Goal: Information Seeking & Learning: Learn about a topic

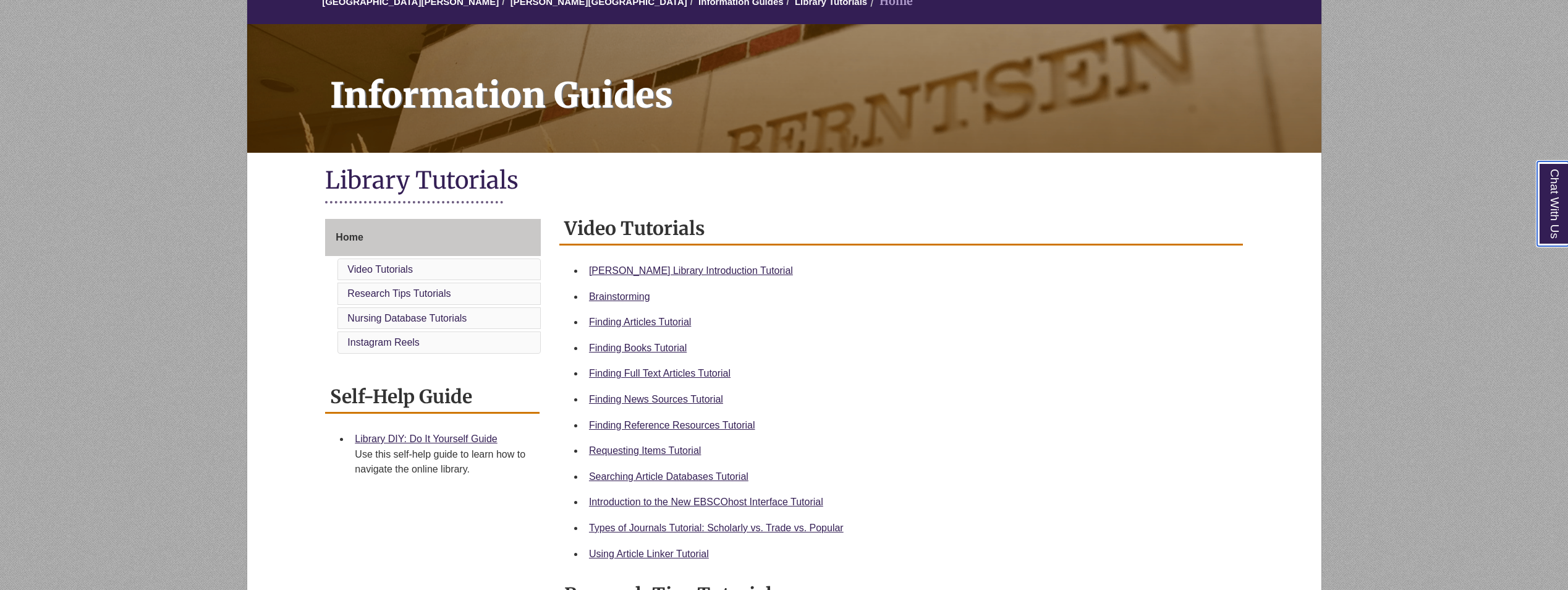
scroll to position [123, 0]
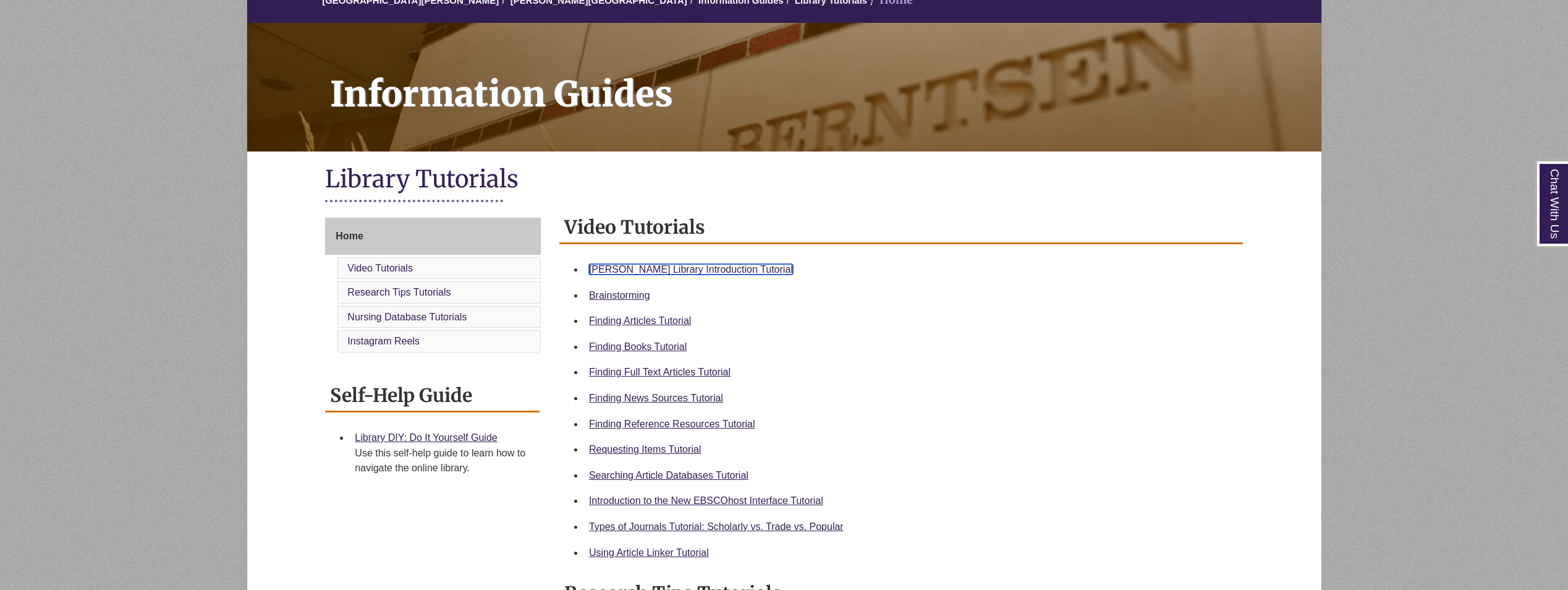
click at [723, 265] on link "Berntsen Library Introduction Tutorial" at bounding box center [691, 269] width 204 height 10
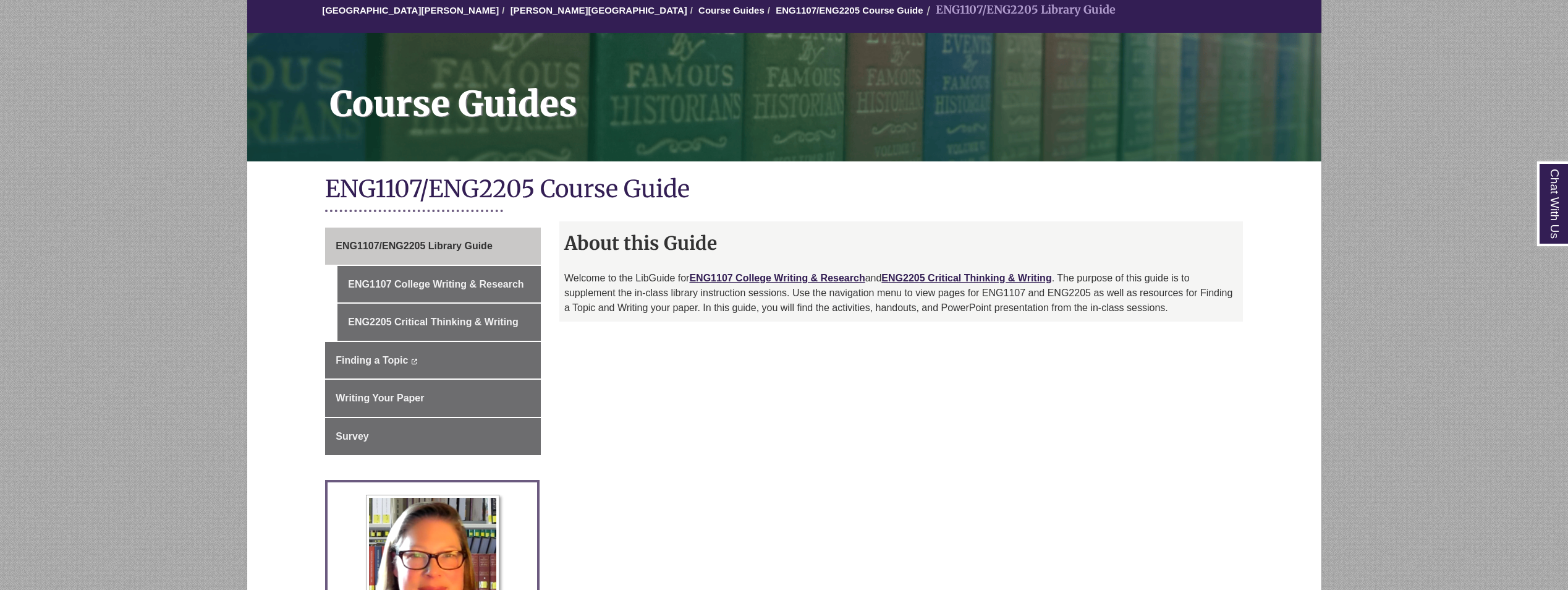
scroll to position [123, 0]
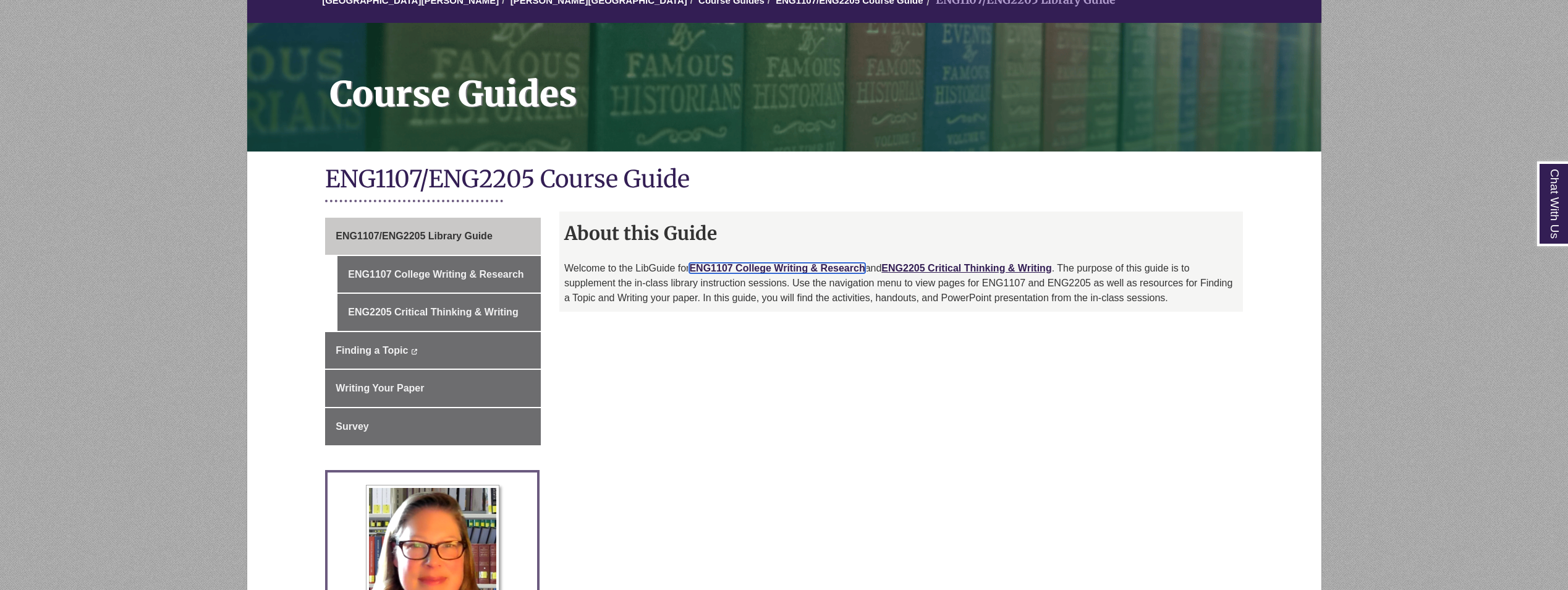
click at [750, 267] on link "ENG1107 College Writing & Research" at bounding box center [777, 268] width 176 height 10
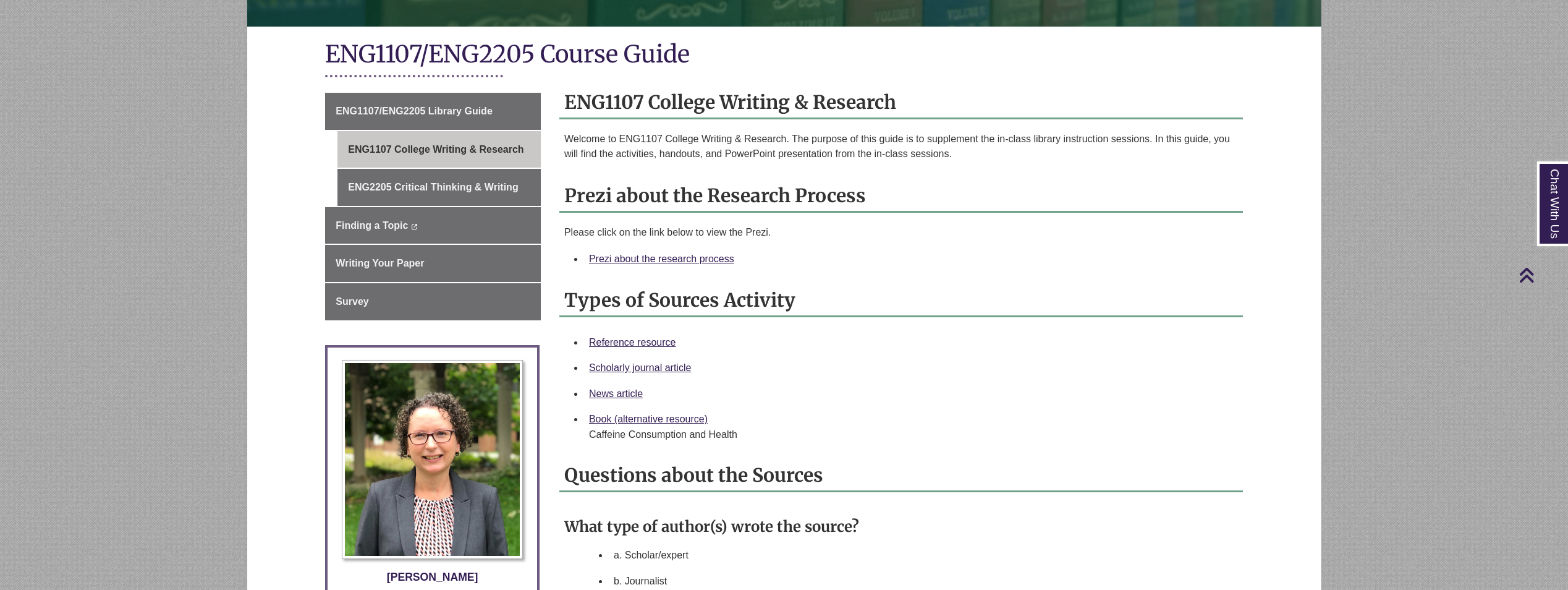
scroll to position [248, 0]
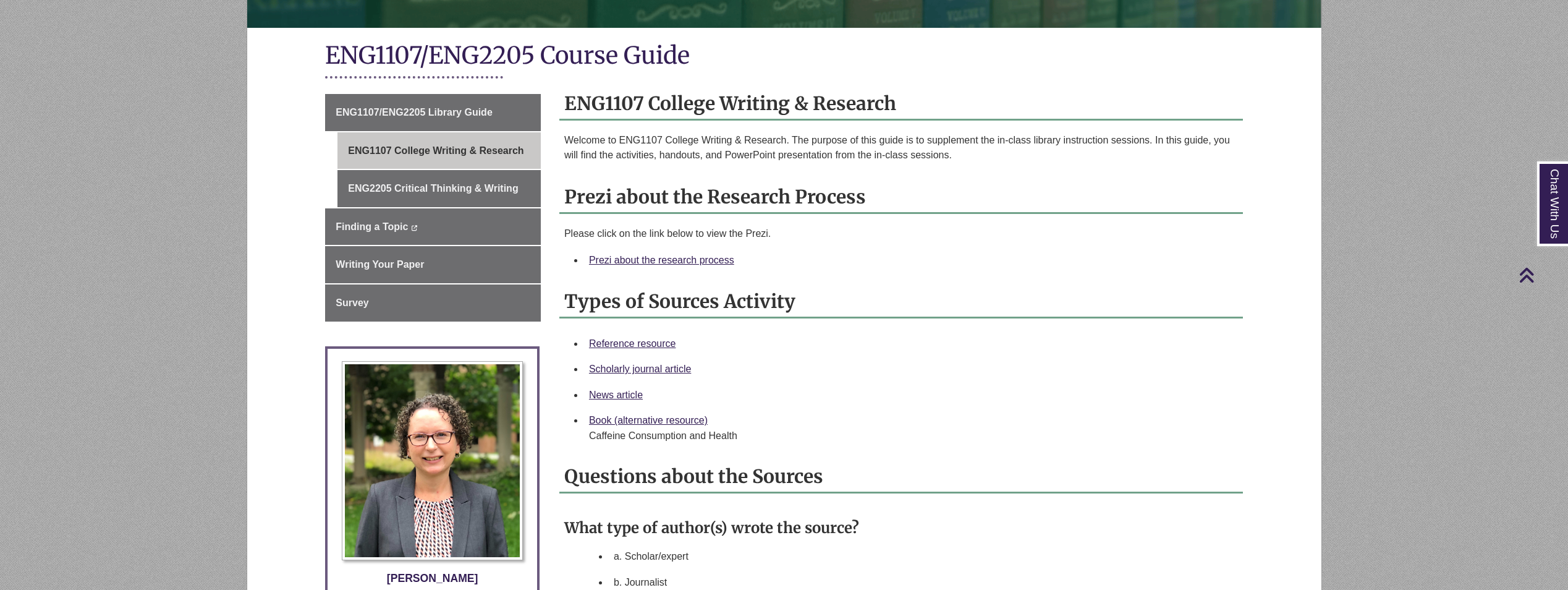
click at [692, 253] on div "Prezi about the research process" at bounding box center [911, 260] width 644 height 16
click at [692, 257] on link "Prezi about the research process" at bounding box center [662, 260] width 145 height 10
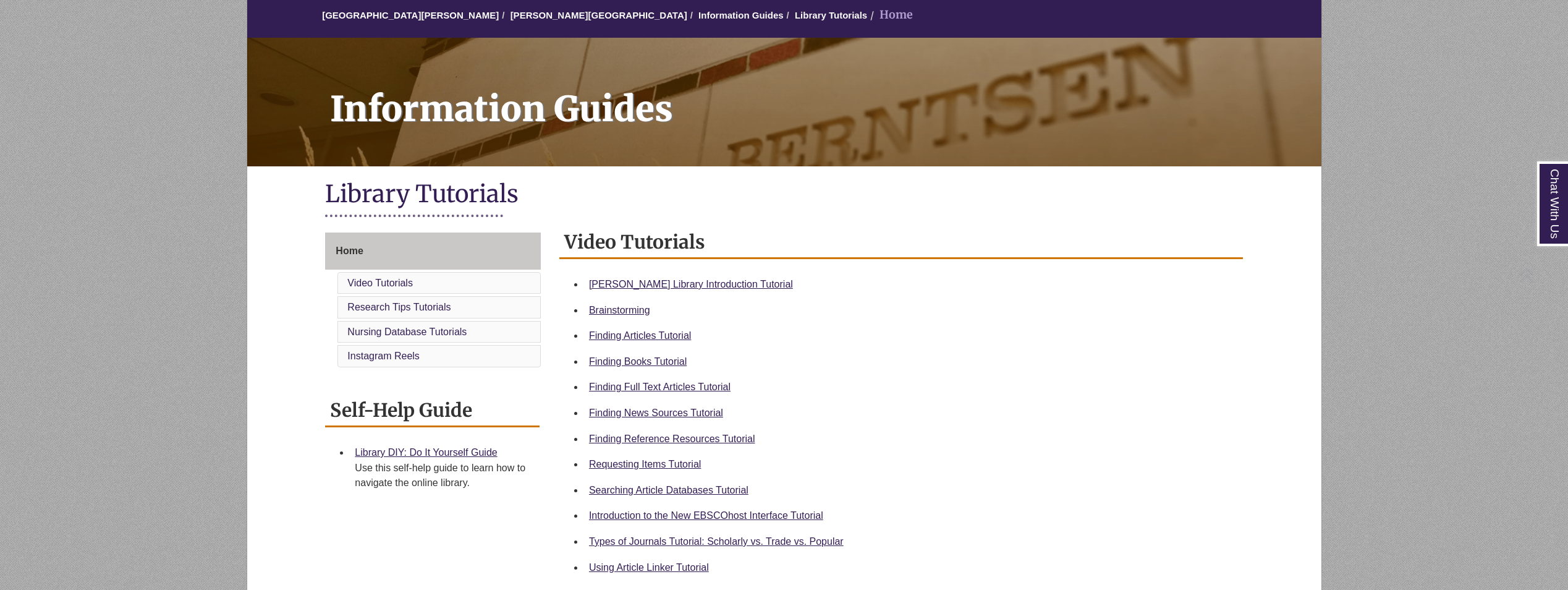
scroll to position [248, 0]
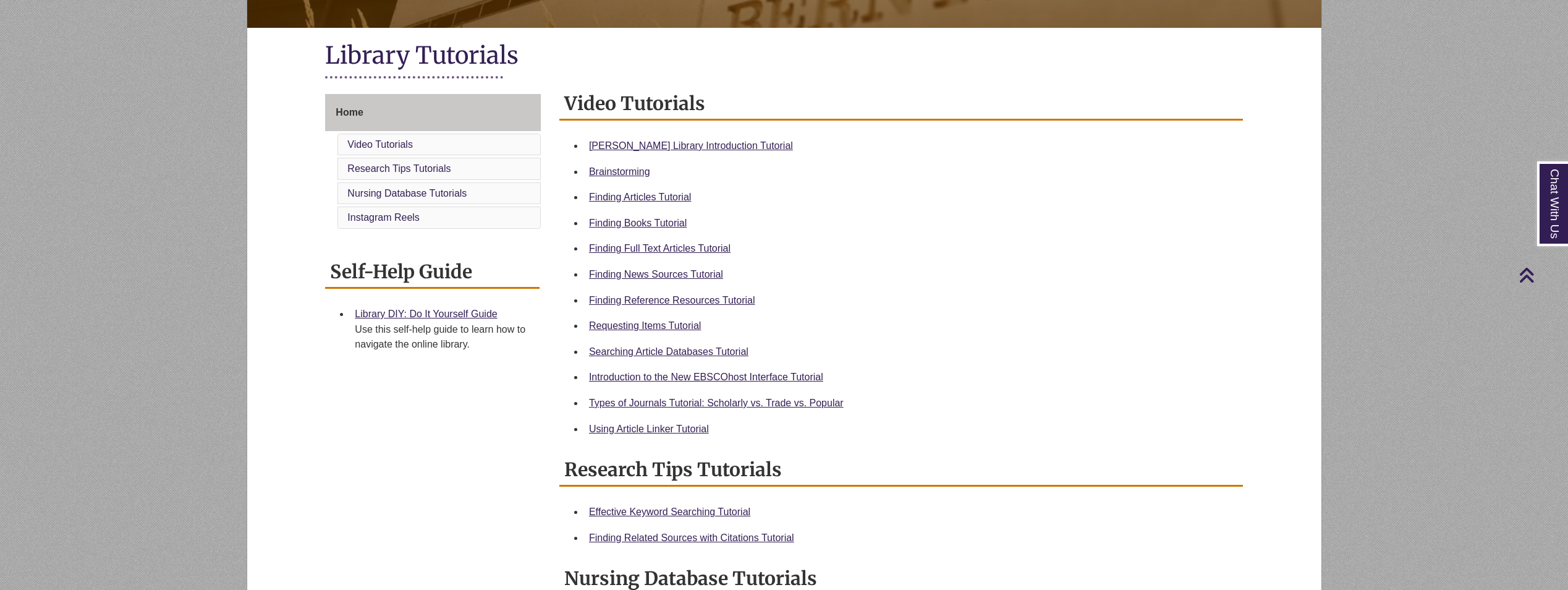
click at [1361, 104] on body "Skip to Main Content Library Hours: 7:30am – 10:00pm Research Desk: 9:00am – 5:…" at bounding box center [784, 486] width 1568 height 1469
click at [681, 303] on link "Finding Reference Resources Tutorial" at bounding box center [672, 300] width 166 height 10
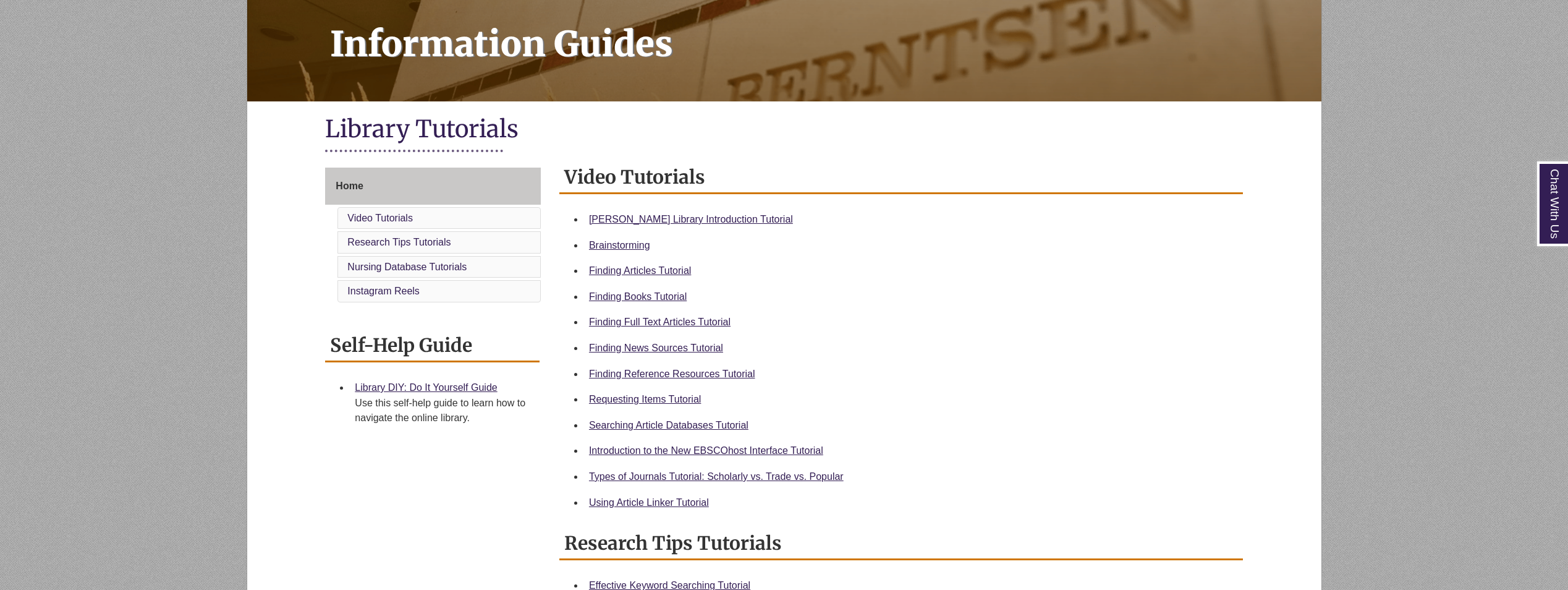
scroll to position [185, 0]
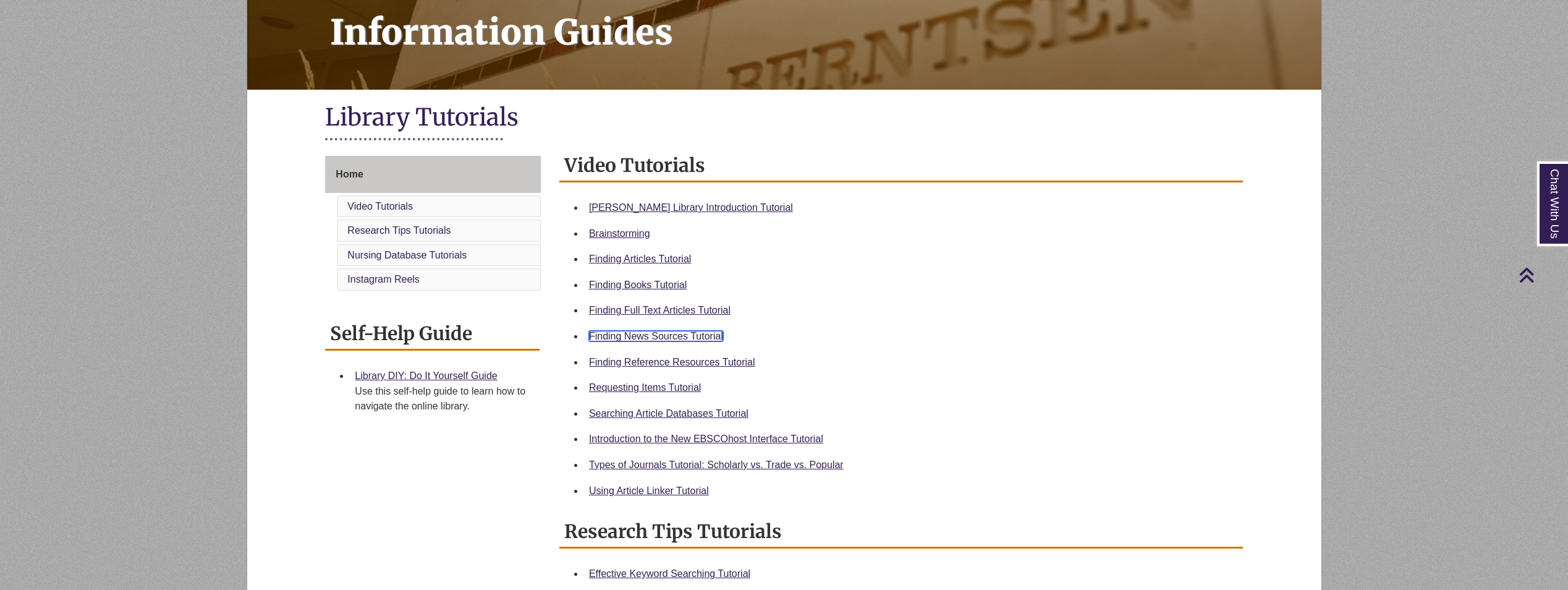
click at [673, 339] on link "Finding News Sources Tutorial" at bounding box center [656, 336] width 135 height 10
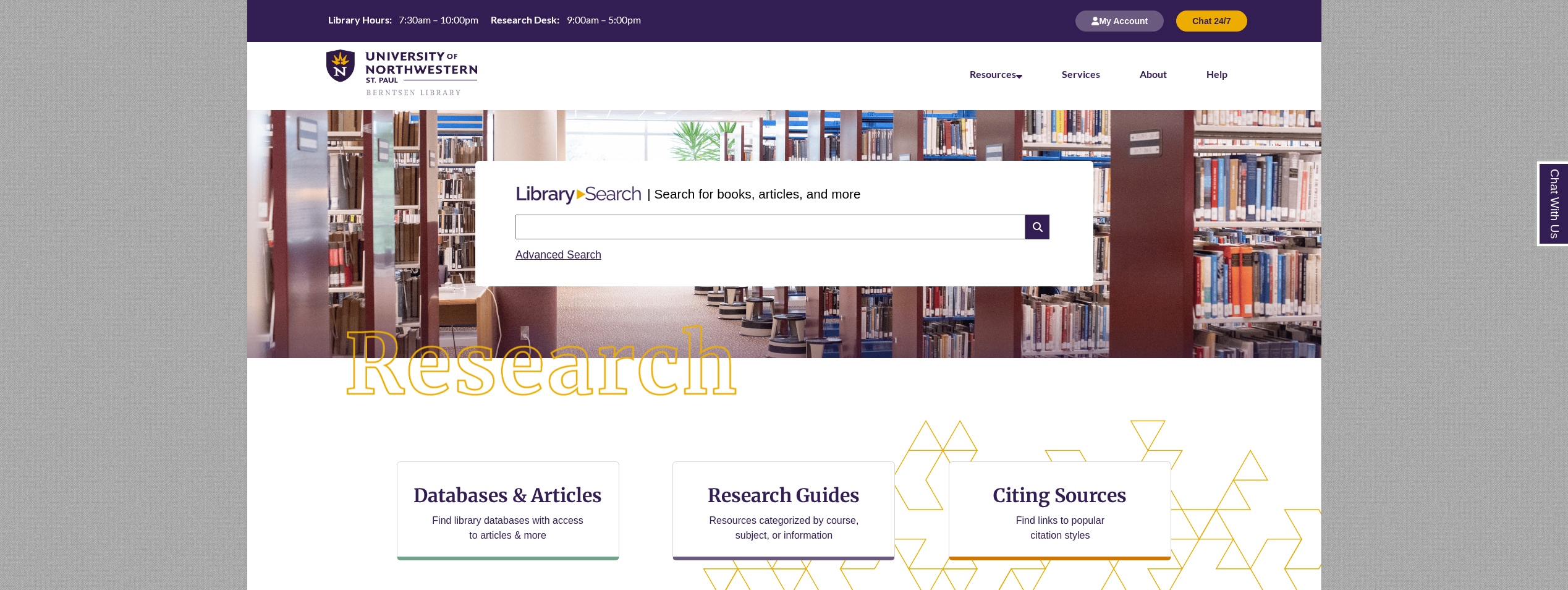
click at [564, 227] on input "text" at bounding box center [770, 227] width 510 height 25
type input "*****"
